Goal: Obtain resource: Download file/media

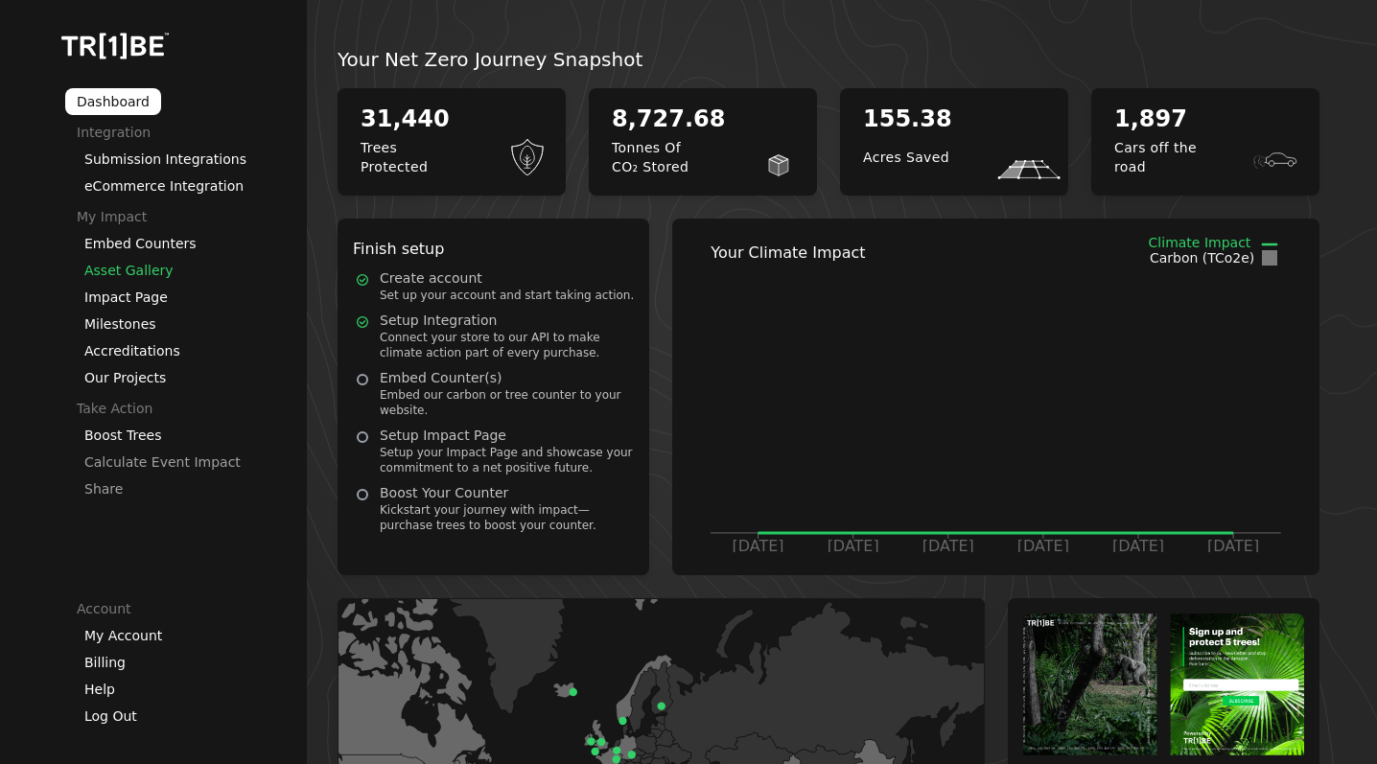
click at [117, 272] on link "Asset Gallery" at bounding box center [128, 270] width 89 height 15
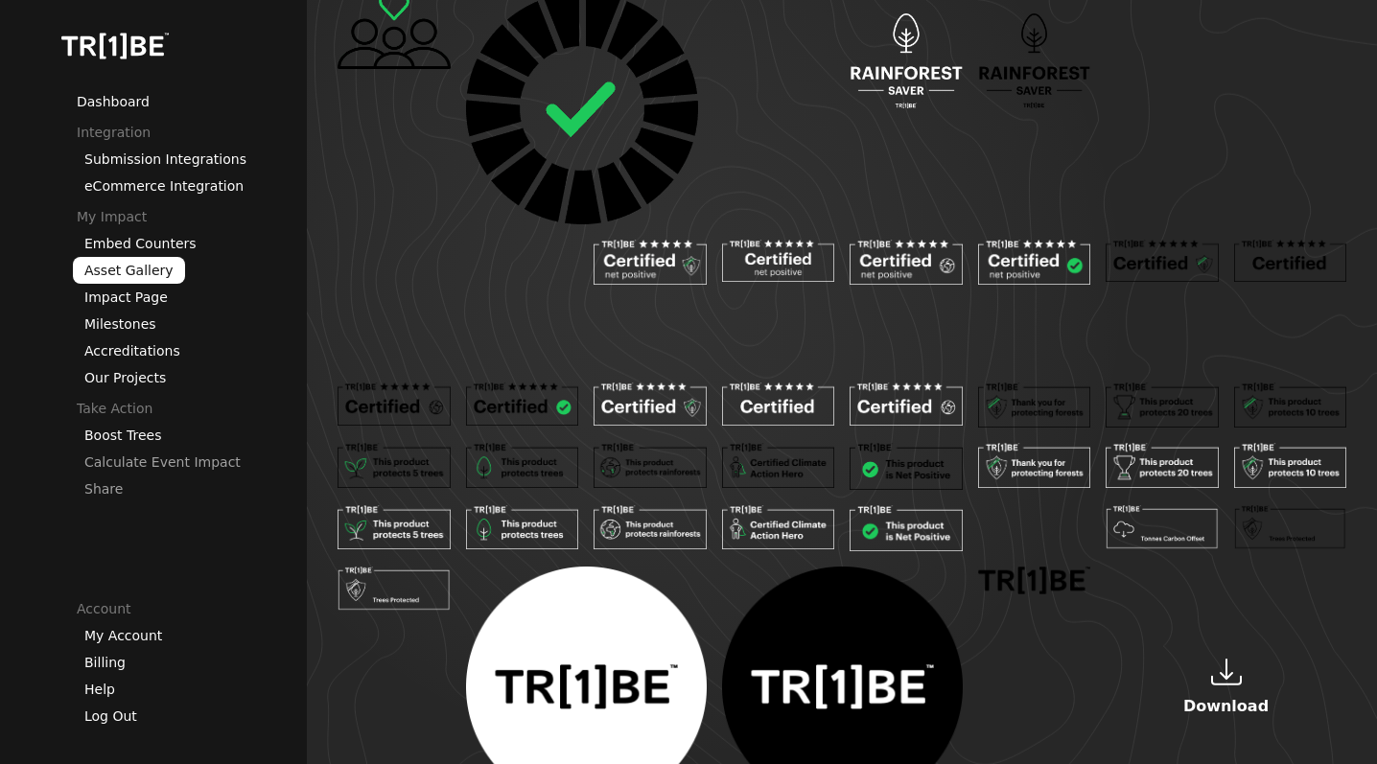
scroll to position [577, 0]
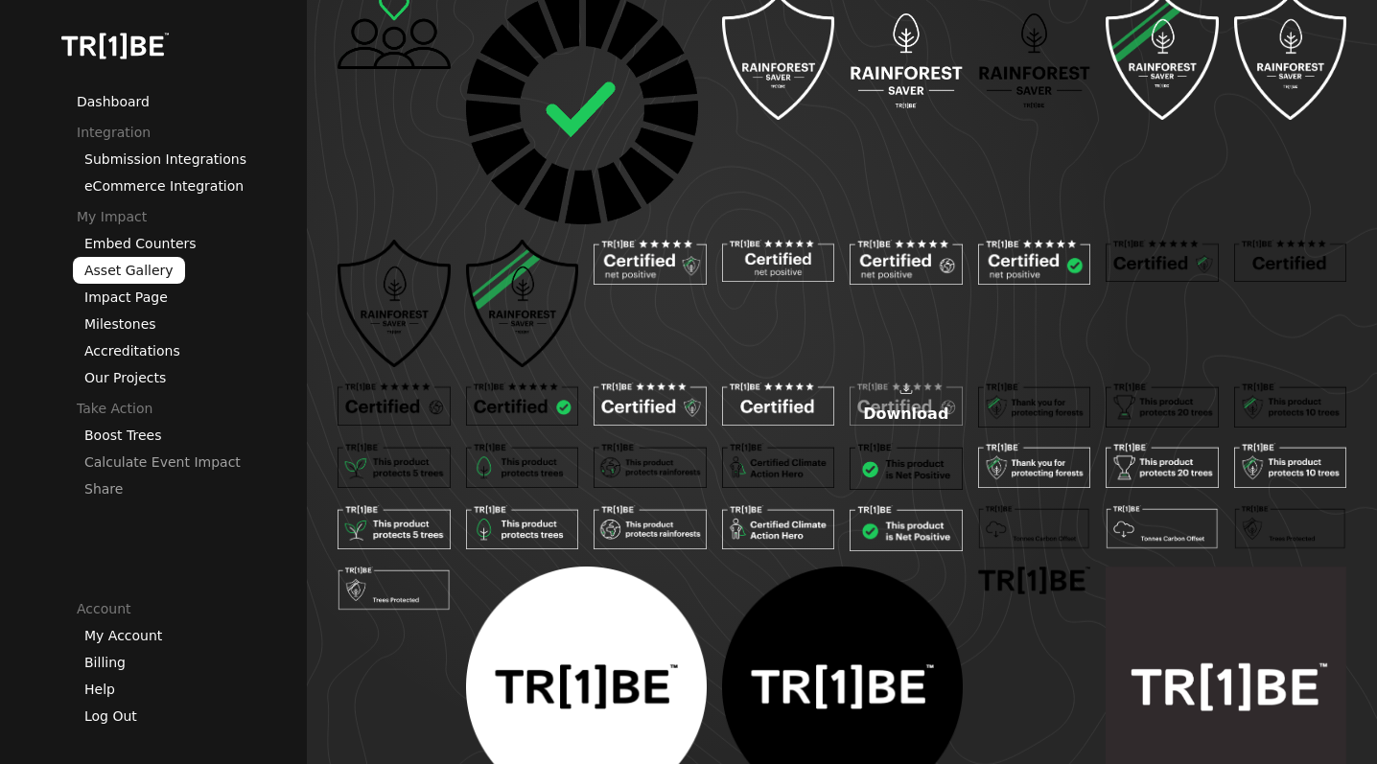
click at [897, 402] on button "Download" at bounding box center [906, 404] width 113 height 43
click at [663, 415] on p "Download" at bounding box center [649, 414] width 85 height 23
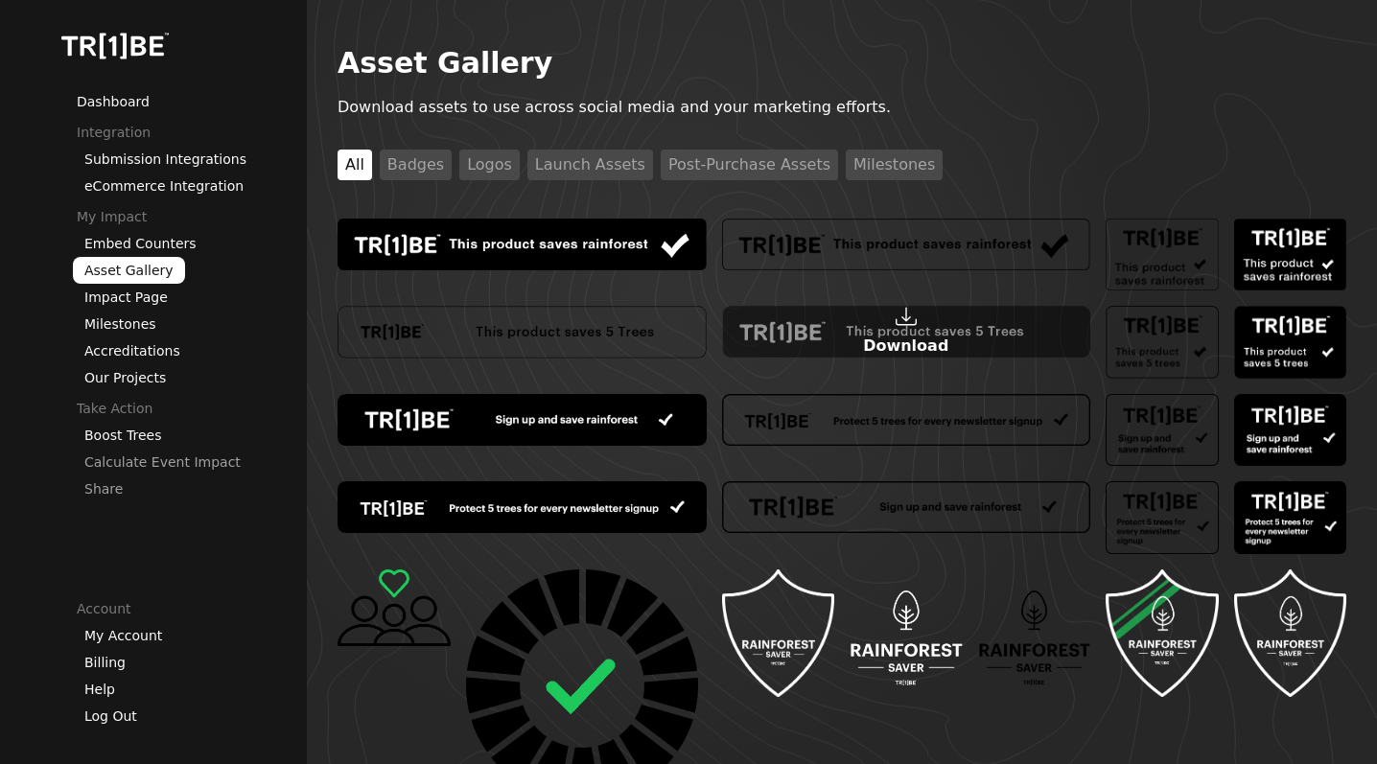
scroll to position [0, 0]
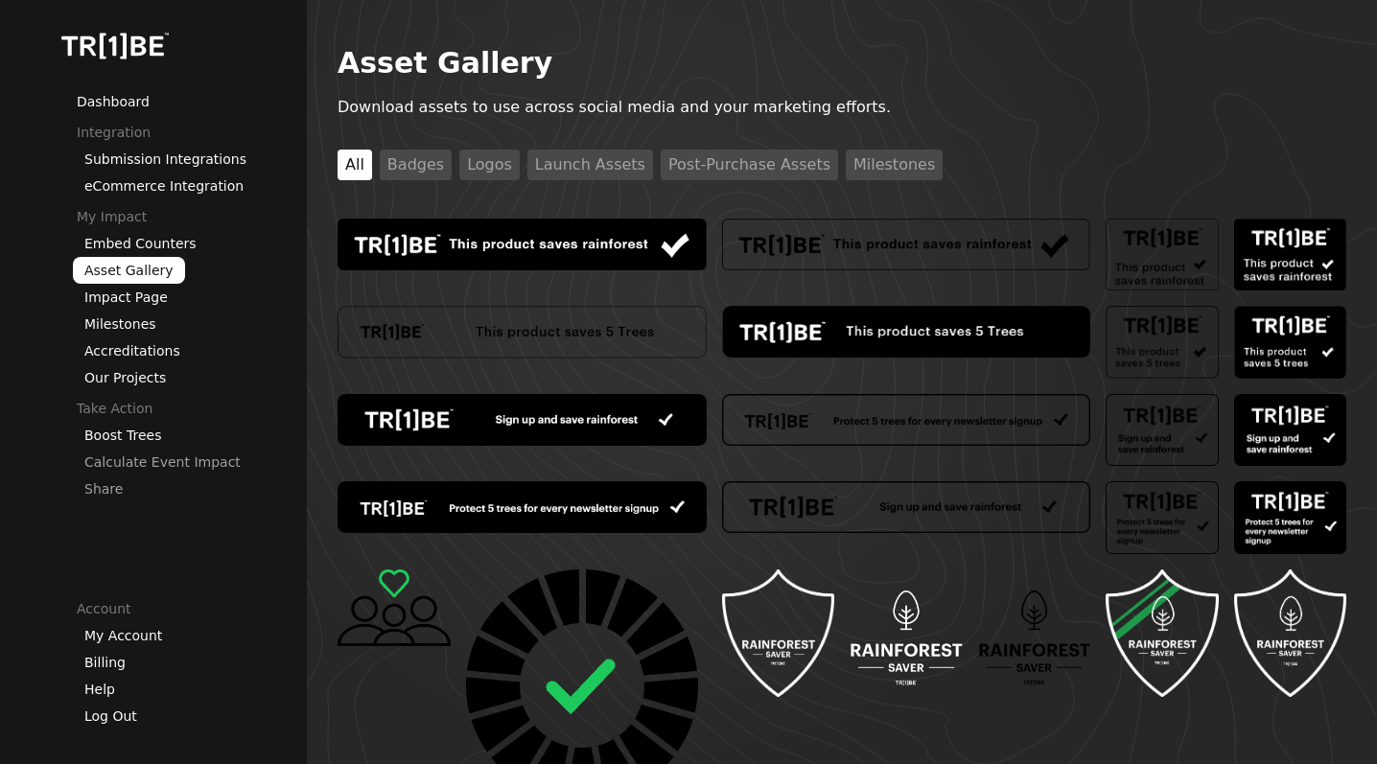
click at [571, 170] on button "Launch Assets" at bounding box center [590, 165] width 126 height 31
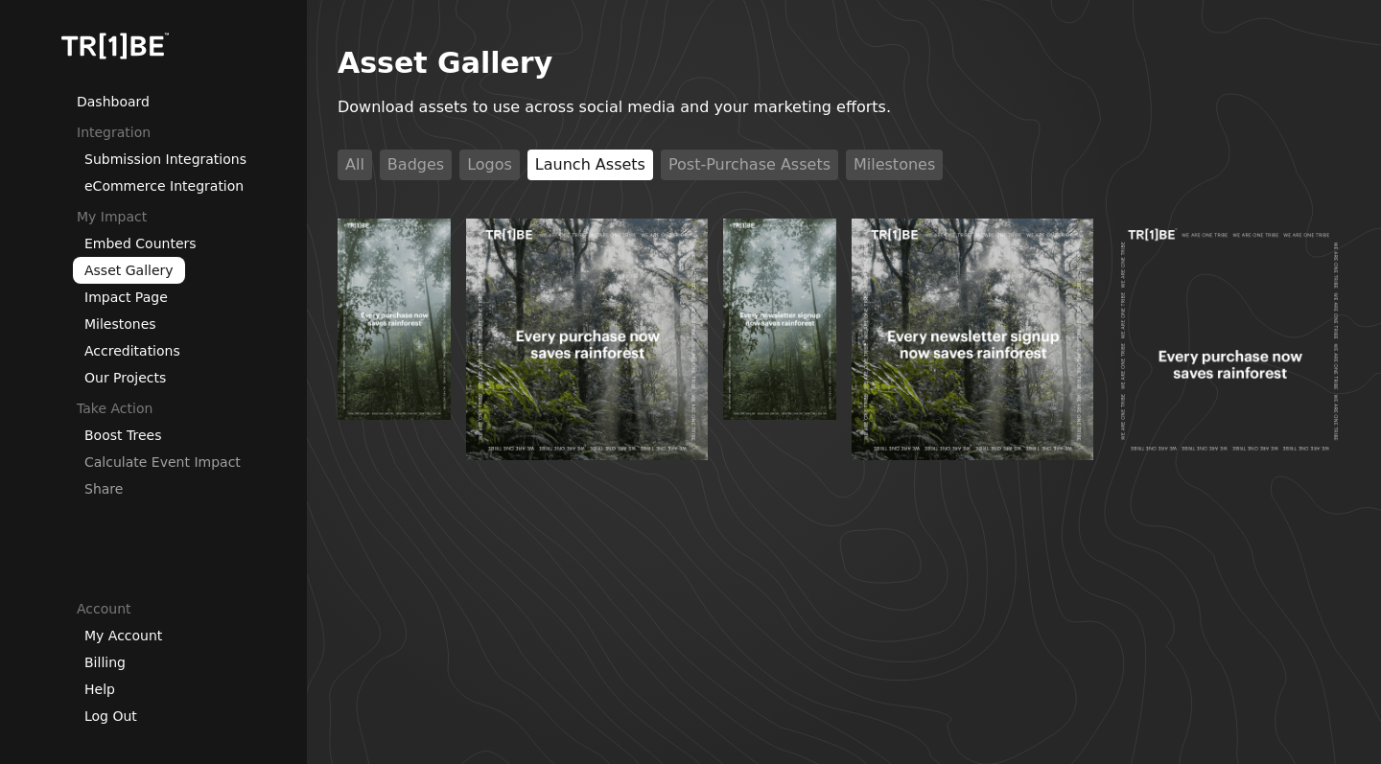
click at [497, 168] on button "Logos" at bounding box center [489, 165] width 60 height 31
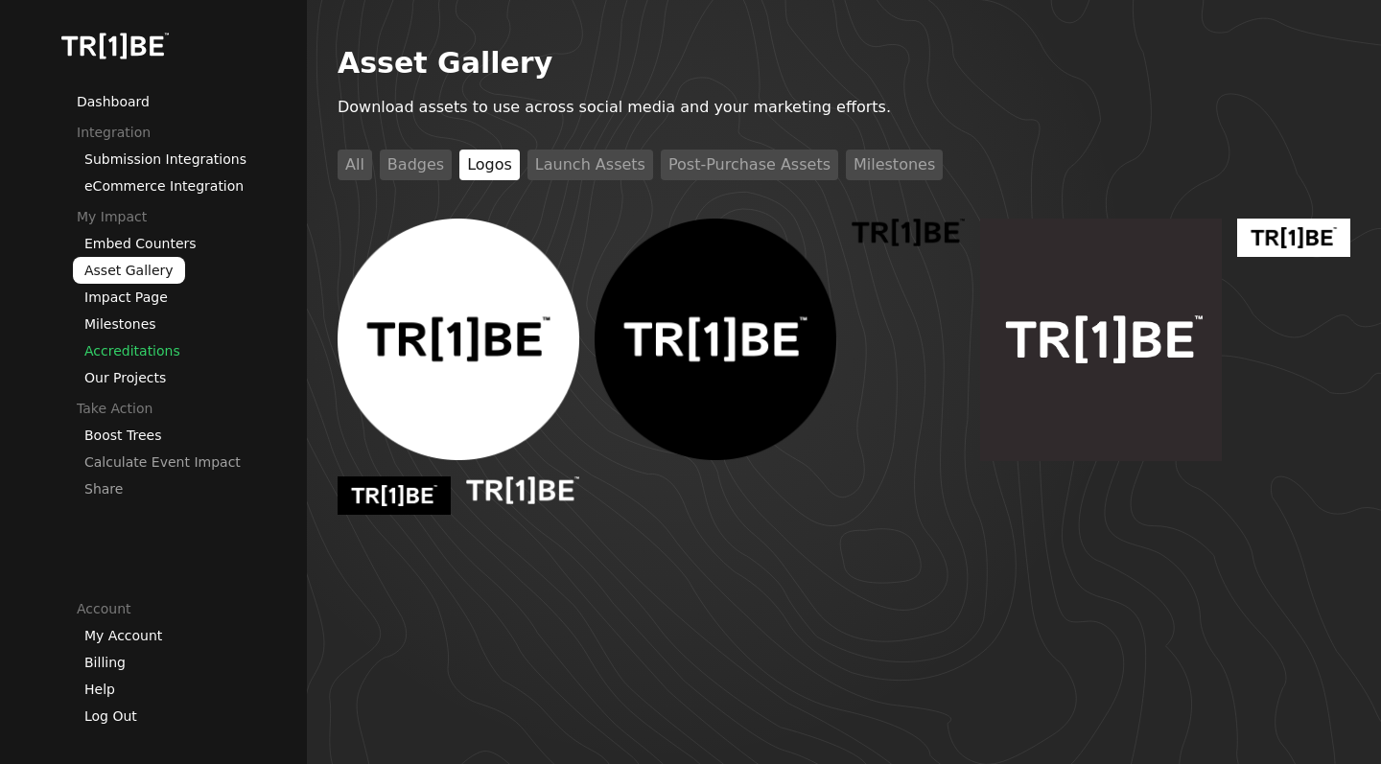
click at [115, 354] on link "Accreditations" at bounding box center [132, 350] width 96 height 15
